Goal: Information Seeking & Learning: Learn about a topic

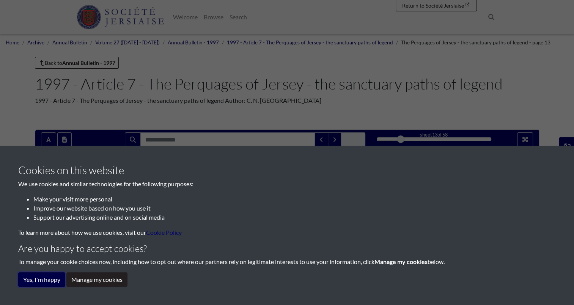
click at [44, 281] on button "Yes, I'm happy" at bounding box center [41, 279] width 47 height 14
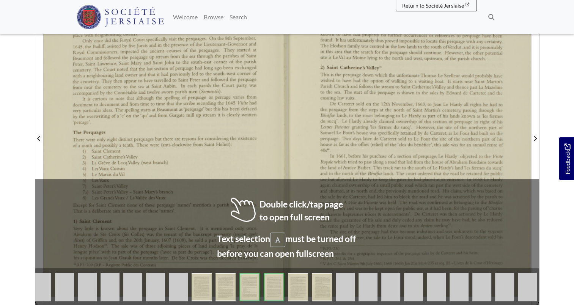
scroll to position [228, 0]
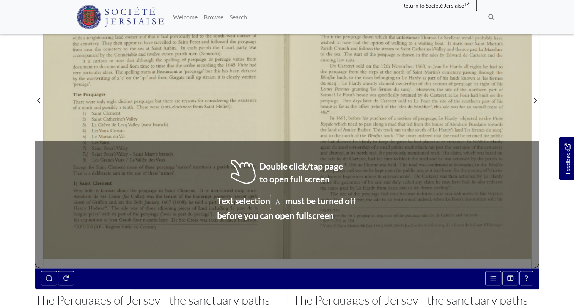
click at [195, 100] on div at bounding box center [165, 95] width 244 height 344
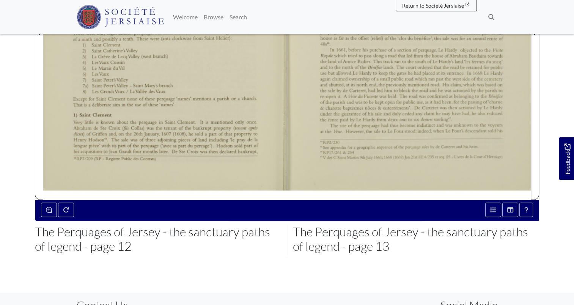
scroll to position [304, 0]
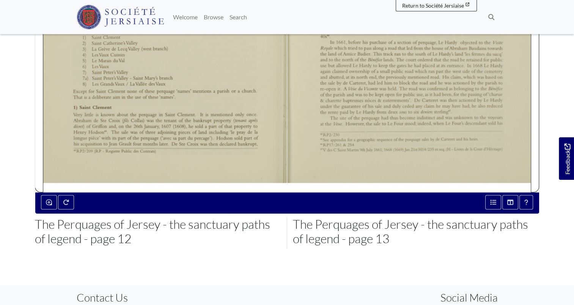
click at [291, 132] on div at bounding box center [409, 19] width 244 height 344
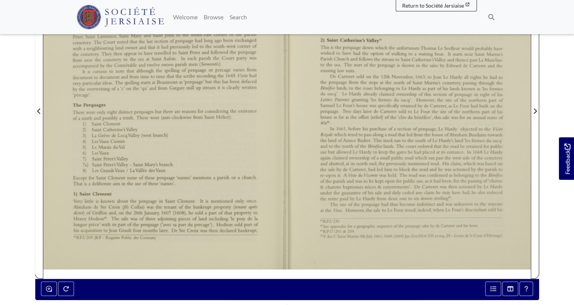
scroll to position [152, 0]
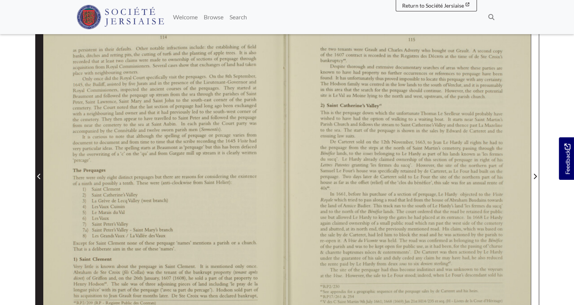
click at [40, 178] on icon "Previous Page" at bounding box center [38, 176] width 3 height 5
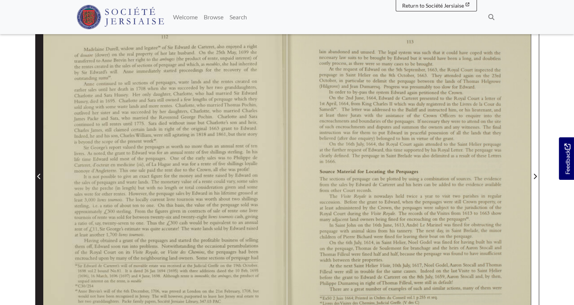
click at [40, 178] on icon "Previous Page" at bounding box center [38, 176] width 3 height 5
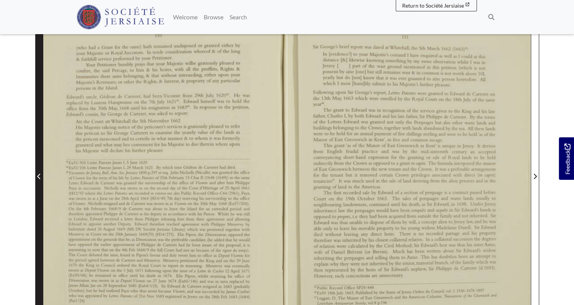
click at [40, 178] on icon "Previous Page" at bounding box center [38, 176] width 3 height 5
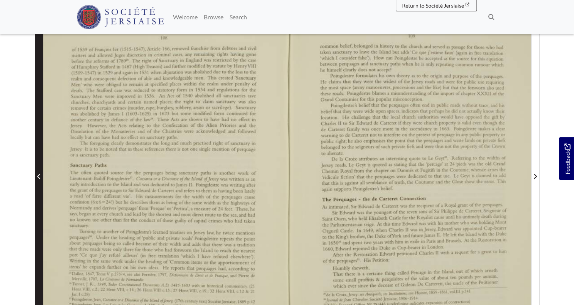
click at [40, 178] on icon "Previous Page" at bounding box center [38, 176] width 3 height 5
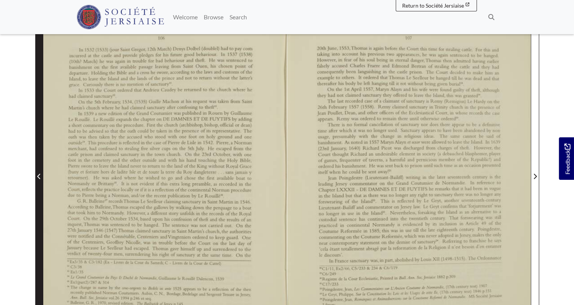
click at [40, 178] on icon "Previous Page" at bounding box center [38, 176] width 3 height 5
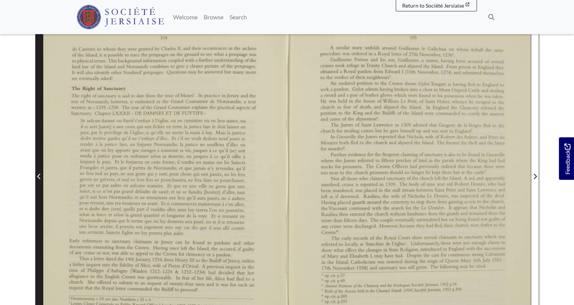
click at [40, 178] on icon "Previous Page" at bounding box center [38, 176] width 3 height 5
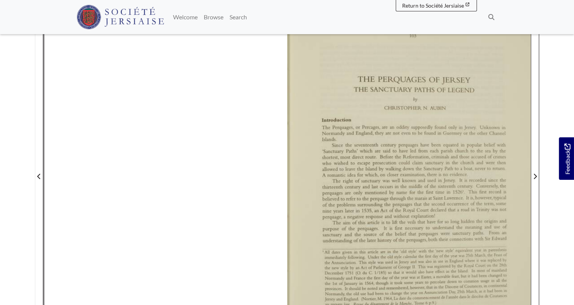
scroll to position [190, 0]
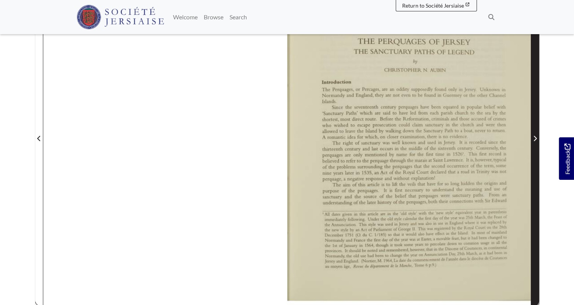
click at [536, 136] on icon "Next Page" at bounding box center [535, 138] width 4 height 6
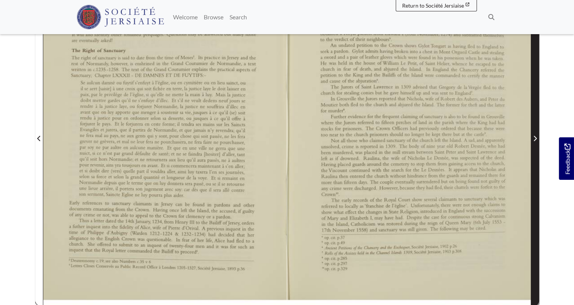
click at [536, 136] on icon "Next Page" at bounding box center [535, 138] width 4 height 6
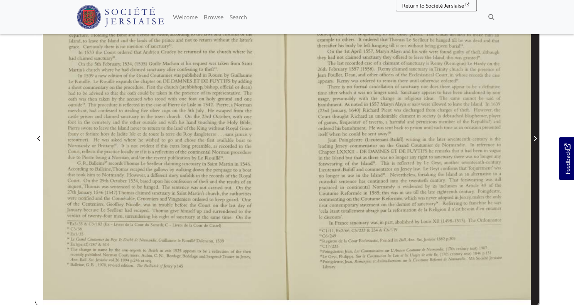
click at [536, 136] on icon "Next Page" at bounding box center [535, 138] width 4 height 6
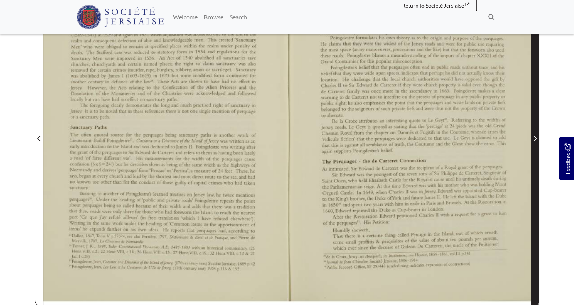
click at [536, 136] on icon "Next Page" at bounding box center [535, 138] width 4 height 6
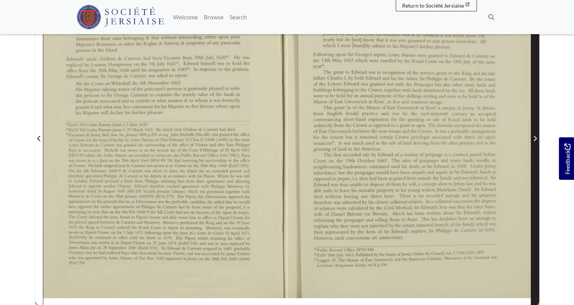
click at [536, 136] on icon "Next Page" at bounding box center [535, 138] width 4 height 6
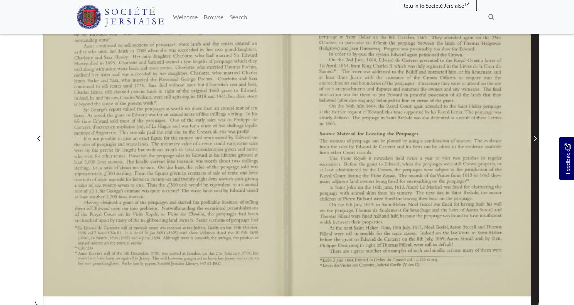
click at [536, 136] on icon "Next Page" at bounding box center [535, 138] width 4 height 6
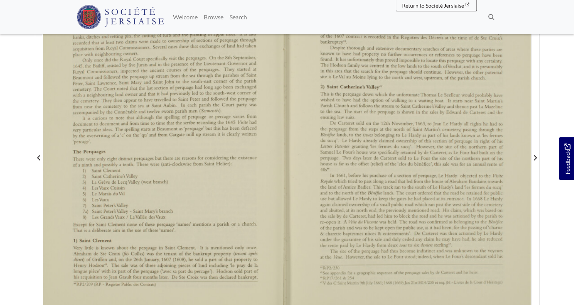
scroll to position [190, 0]
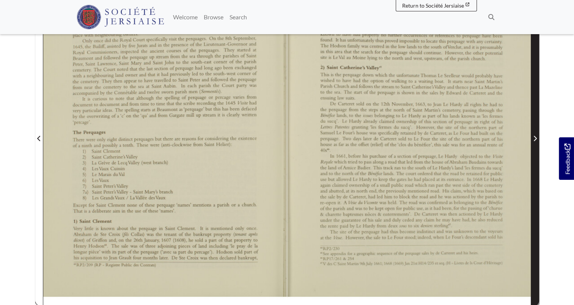
click at [535, 134] on span "Next Page" at bounding box center [535, 138] width 8 height 9
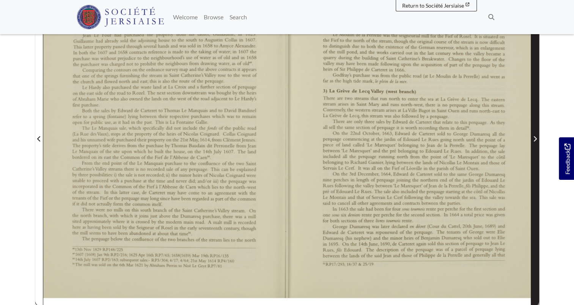
scroll to position [190, 0]
click at [535, 134] on span "Next Page" at bounding box center [535, 138] width 8 height 9
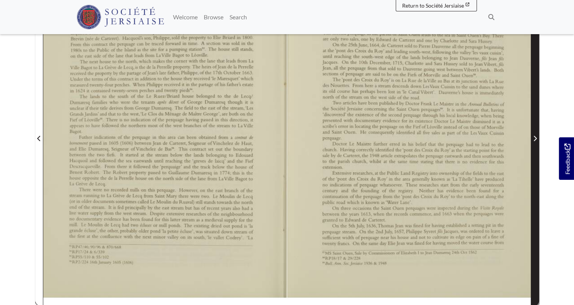
click at [535, 134] on span "Next Page" at bounding box center [535, 138] width 8 height 9
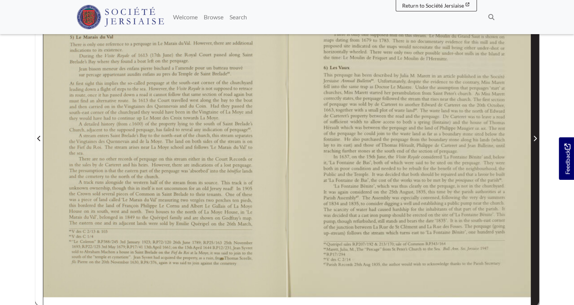
click at [535, 134] on span "Next Page" at bounding box center [535, 138] width 8 height 9
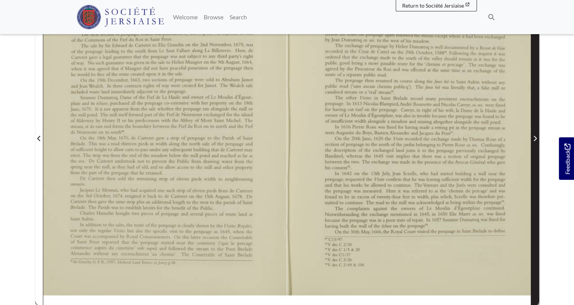
click at [535, 134] on span "Next Page" at bounding box center [535, 138] width 8 height 9
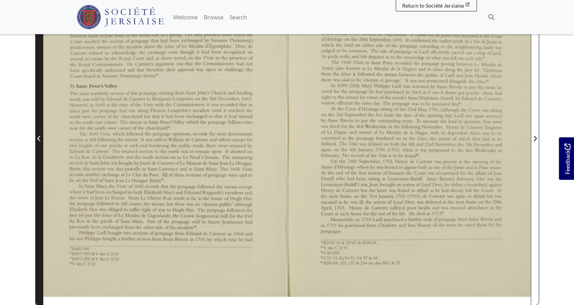
click at [37, 139] on icon "Previous Page" at bounding box center [39, 138] width 4 height 6
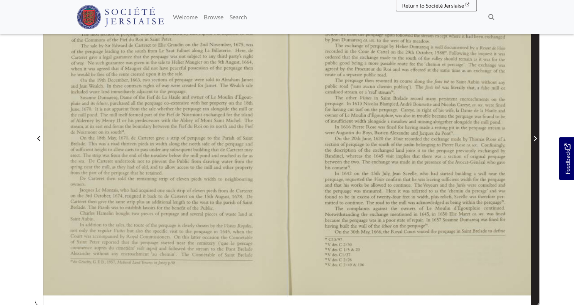
click at [536, 149] on span "Next Page" at bounding box center [535, 134] width 8 height 344
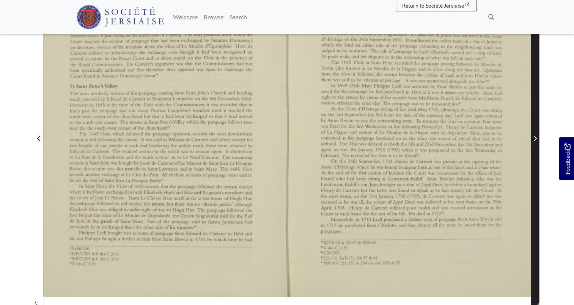
click at [536, 149] on span "Next Page" at bounding box center [535, 134] width 8 height 344
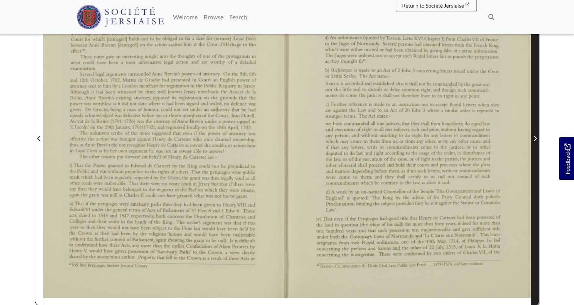
click at [536, 149] on span "Next Page" at bounding box center [535, 134] width 8 height 344
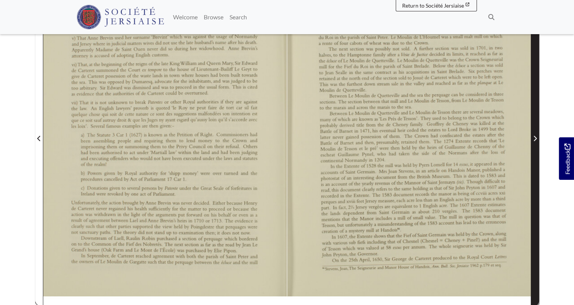
click at [536, 149] on span "Next Page" at bounding box center [535, 134] width 8 height 344
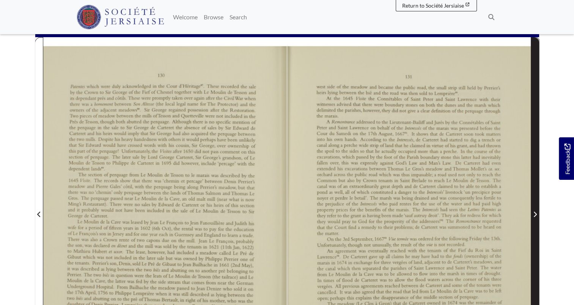
scroll to position [152, 0]
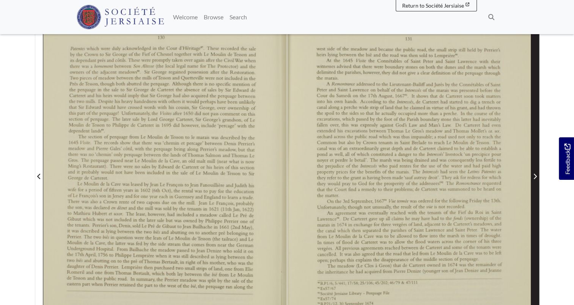
click at [537, 175] on span "Next Page" at bounding box center [535, 176] width 8 height 9
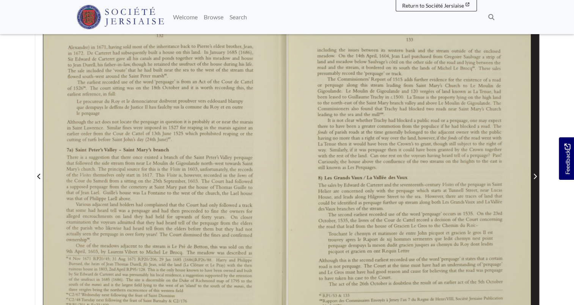
click at [537, 175] on span "Next Page" at bounding box center [535, 176] width 8 height 9
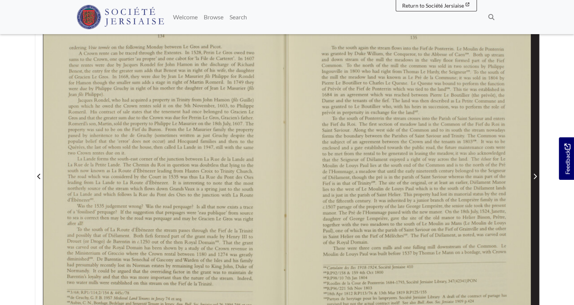
click at [537, 175] on span "Next Page" at bounding box center [535, 176] width 8 height 9
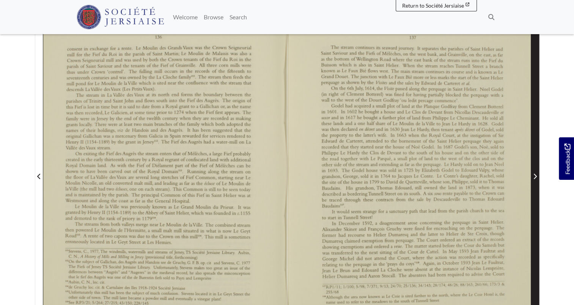
click at [537, 175] on span "Next Page" at bounding box center [535, 176] width 8 height 9
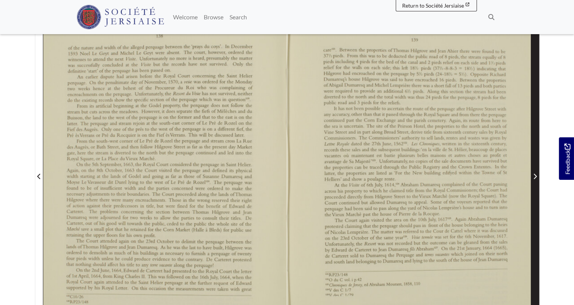
click at [537, 175] on span "Next Page" at bounding box center [535, 176] width 8 height 9
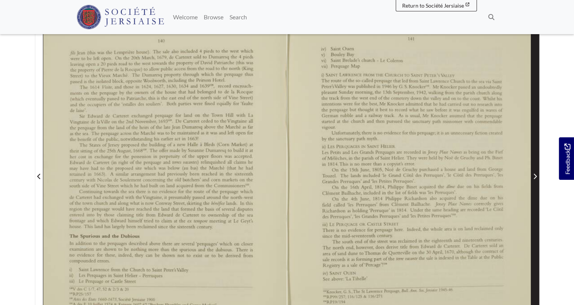
click at [537, 175] on span "Next Page" at bounding box center [535, 176] width 8 height 9
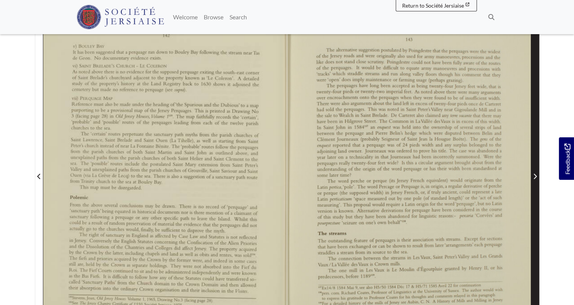
click at [537, 175] on span "Next Page" at bounding box center [535, 176] width 8 height 9
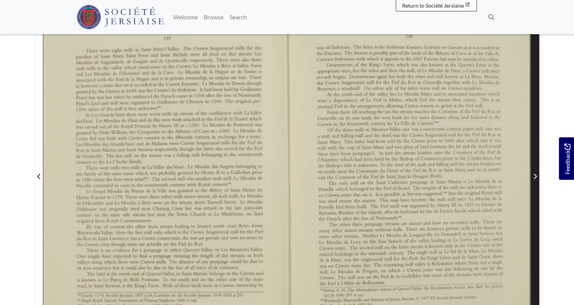
click at [537, 175] on span "Next Page" at bounding box center [535, 176] width 8 height 9
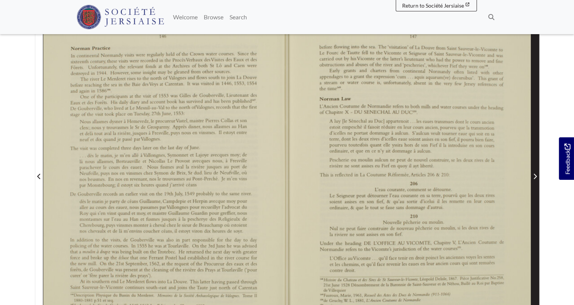
click at [537, 175] on span "Next Page" at bounding box center [535, 176] width 8 height 9
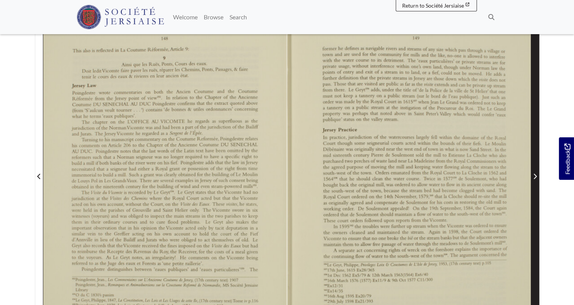
click at [537, 175] on span "Next Page" at bounding box center [535, 176] width 8 height 9
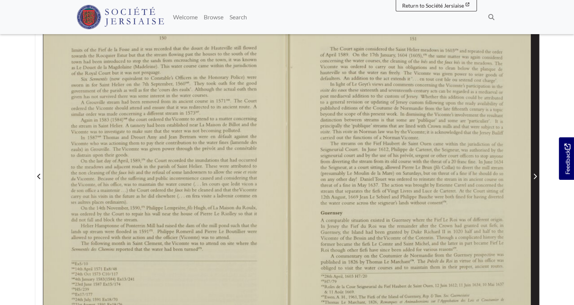
click at [537, 175] on span "Next Page" at bounding box center [535, 176] width 8 height 9
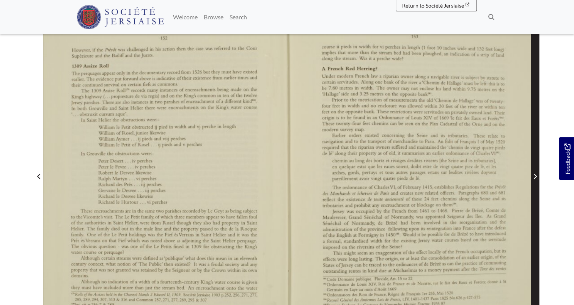
click at [537, 175] on span "Next Page" at bounding box center [535, 176] width 8 height 9
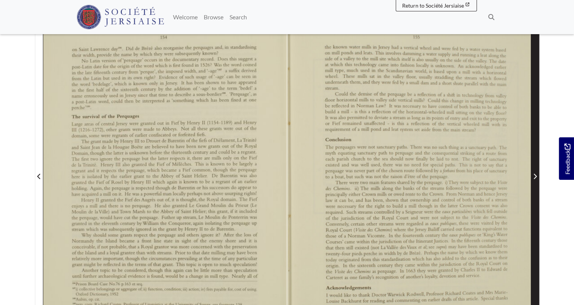
scroll to position [190, 0]
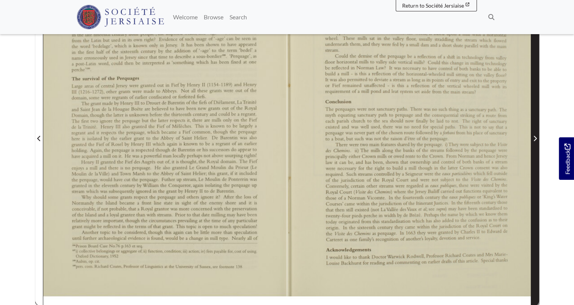
click at [537, 175] on span "Next Page" at bounding box center [535, 134] width 8 height 344
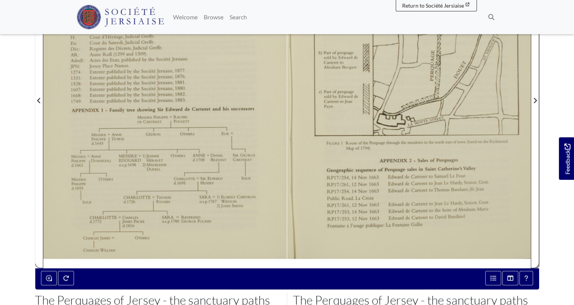
scroll to position [190, 0]
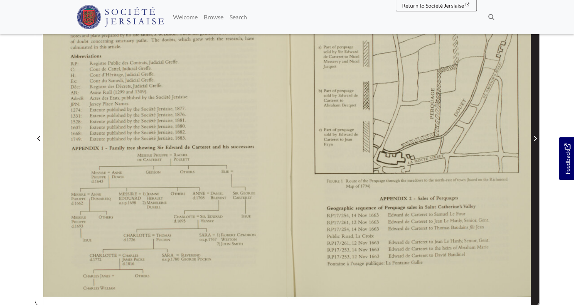
click at [536, 143] on span "Next Page" at bounding box center [535, 134] width 8 height 344
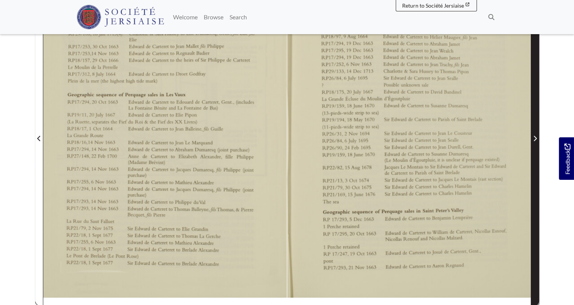
click at [536, 143] on span "Next Page" at bounding box center [535, 134] width 8 height 344
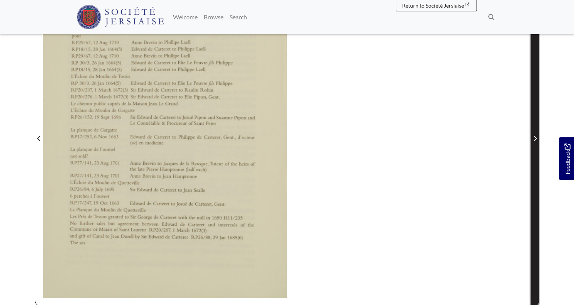
click at [536, 143] on span "Next Page" at bounding box center [535, 134] width 8 height 344
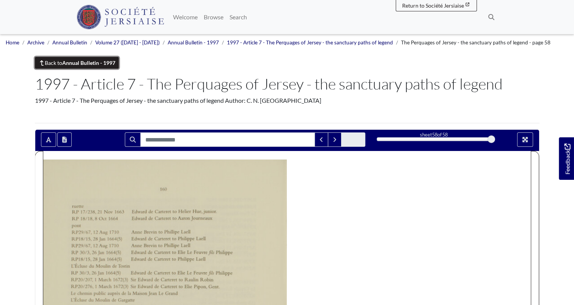
click at [64, 63] on strong "Annual Bulletin - 1997" at bounding box center [88, 63] width 53 height 6
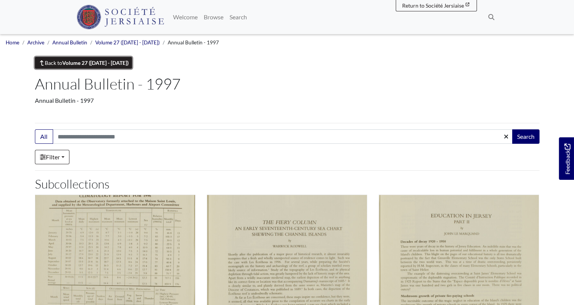
click at [59, 62] on link "Back to Volume 27 (1997 - 2000)" at bounding box center [83, 63] width 97 height 12
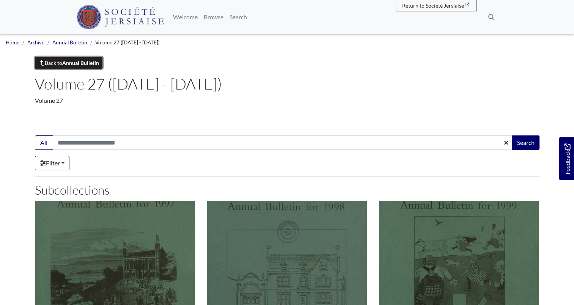
click at [79, 61] on strong "Annual Bulletin" at bounding box center [80, 63] width 37 height 6
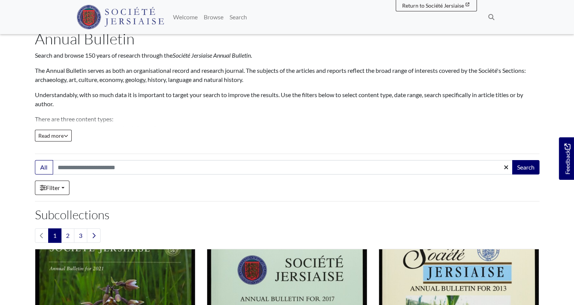
scroll to position [38, 0]
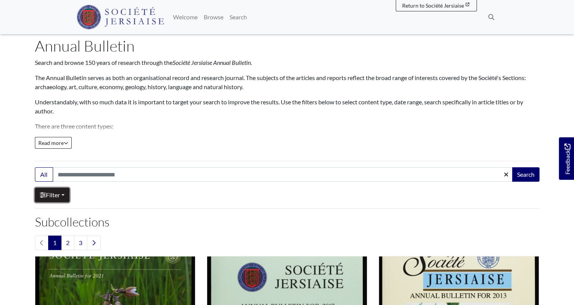
click at [65, 197] on link "Filter" at bounding box center [52, 195] width 35 height 14
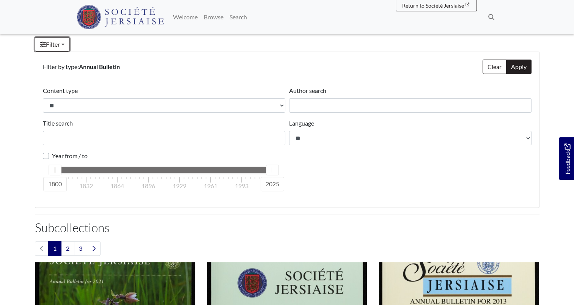
scroll to position [190, 0]
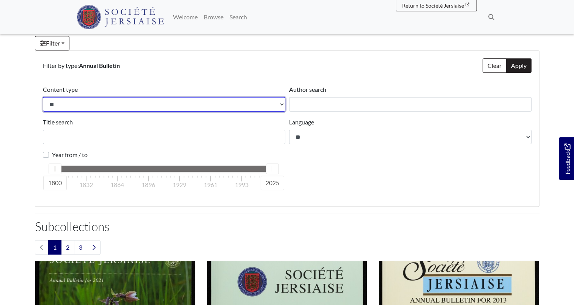
click at [276, 103] on select "**********" at bounding box center [164, 104] width 242 height 14
select select "********"
click at [43, 97] on select "**********" at bounding box center [164, 104] width 242 height 14
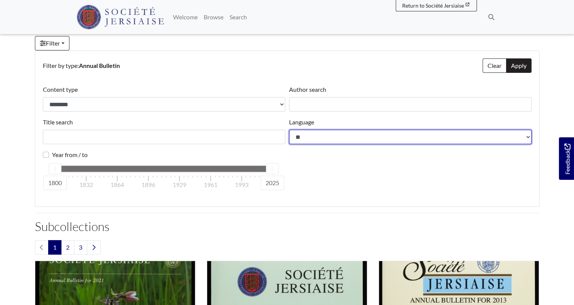
click at [529, 136] on select "**********" at bounding box center [410, 137] width 242 height 14
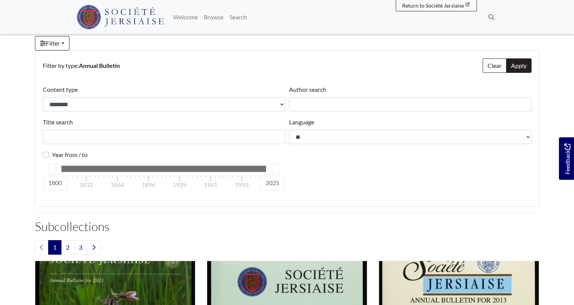
click at [284, 232] on h2 "Subcollections" at bounding box center [287, 226] width 505 height 14
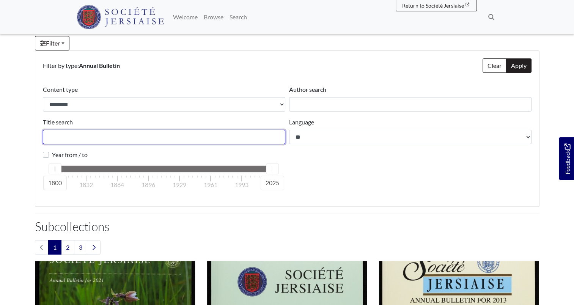
click at [148, 139] on input "Title search" at bounding box center [164, 137] width 242 height 14
type input "******"
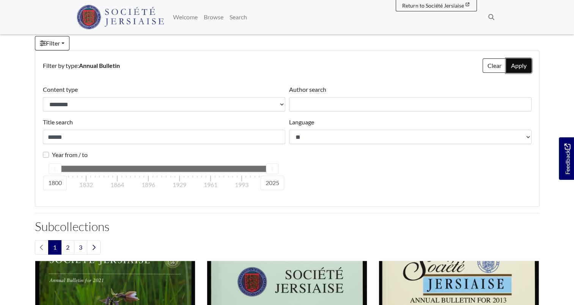
click at [517, 65] on button "Apply" at bounding box center [518, 65] width 25 height 14
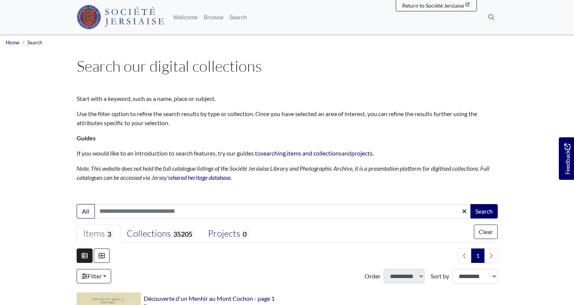
select select "***"
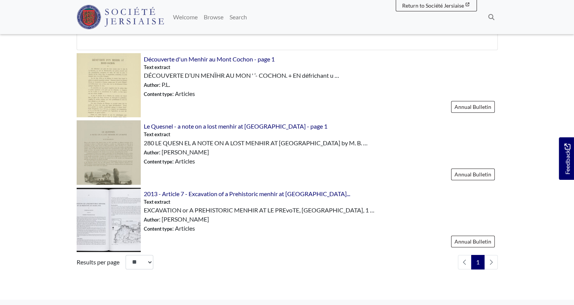
scroll to position [417, 0]
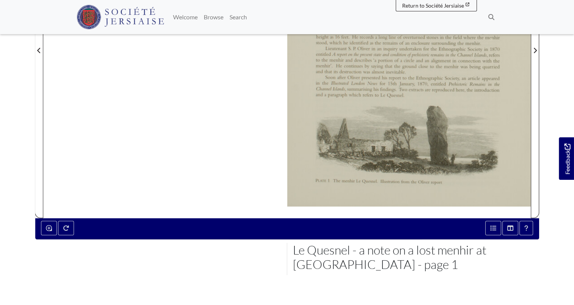
scroll to position [190, 0]
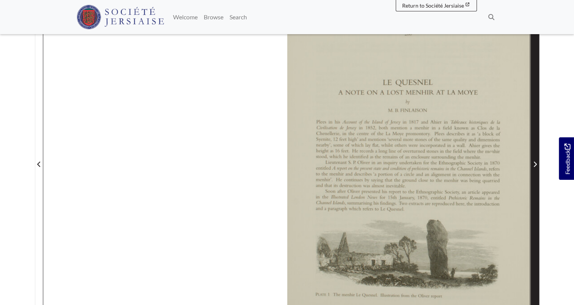
click at [536, 156] on span "Next Page" at bounding box center [535, 160] width 8 height 344
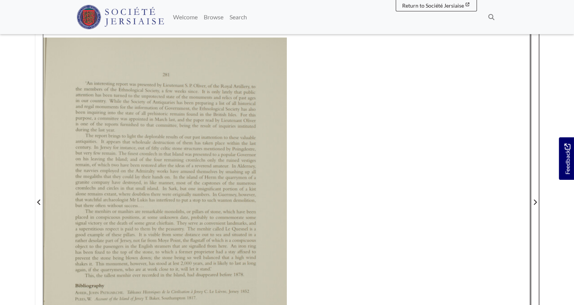
scroll to position [152, 0]
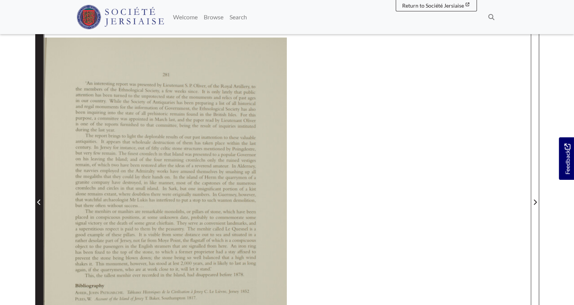
click at [41, 181] on span "Previous Page" at bounding box center [39, 198] width 8 height 344
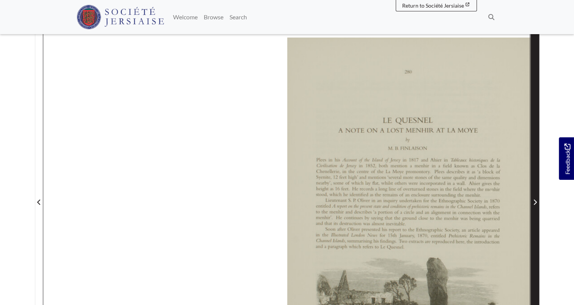
click at [537, 198] on span "Next Page" at bounding box center [535, 202] width 8 height 9
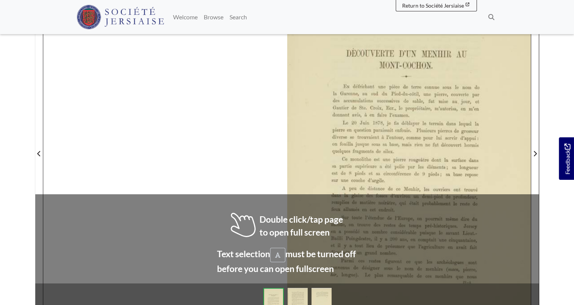
scroll to position [190, 0]
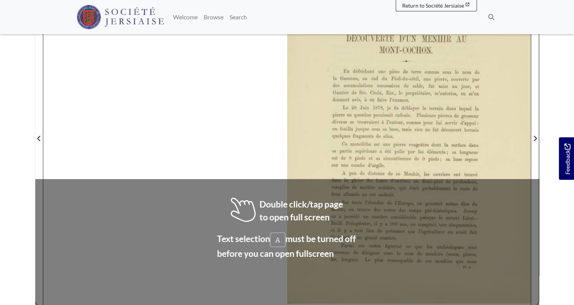
click at [555, 106] on body "Menu" at bounding box center [287, 155] width 574 height 691
click at [429, 215] on div at bounding box center [409, 133] width 244 height 344
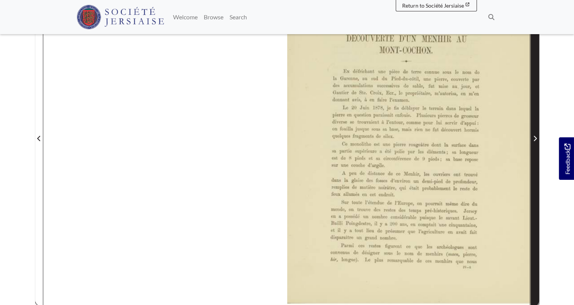
click at [537, 136] on span "Next Page" at bounding box center [535, 138] width 8 height 9
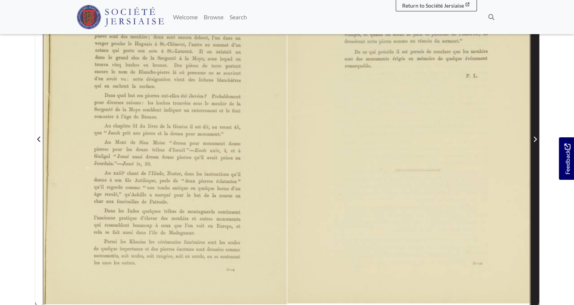
scroll to position [190, 0]
click at [535, 130] on span "Next Page" at bounding box center [535, 134] width 8 height 344
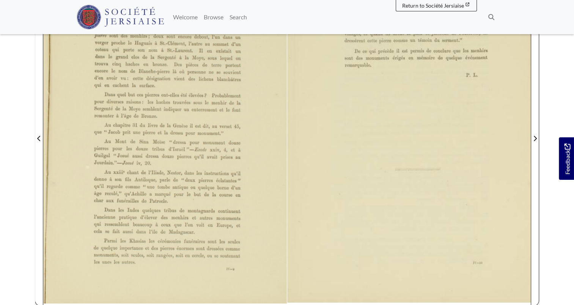
click at [209, 103] on div at bounding box center [165, 133] width 244 height 344
